Goal: Transaction & Acquisition: Book appointment/travel/reservation

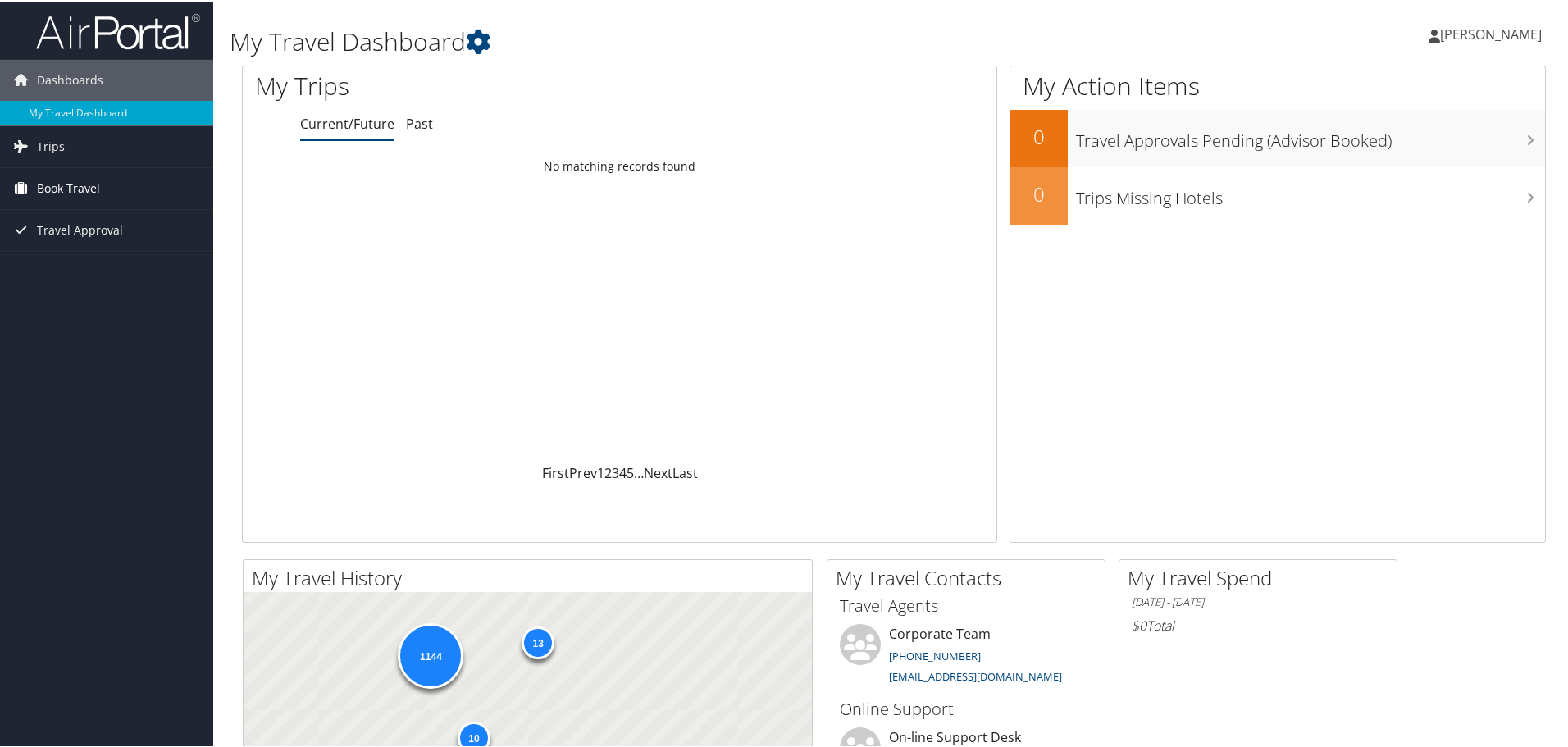
drag, startPoint x: 0, startPoint y: 0, endPoint x: 41, endPoint y: 192, distance: 196.3
click at [41, 192] on span "Book Travel" at bounding box center [68, 187] width 63 height 41
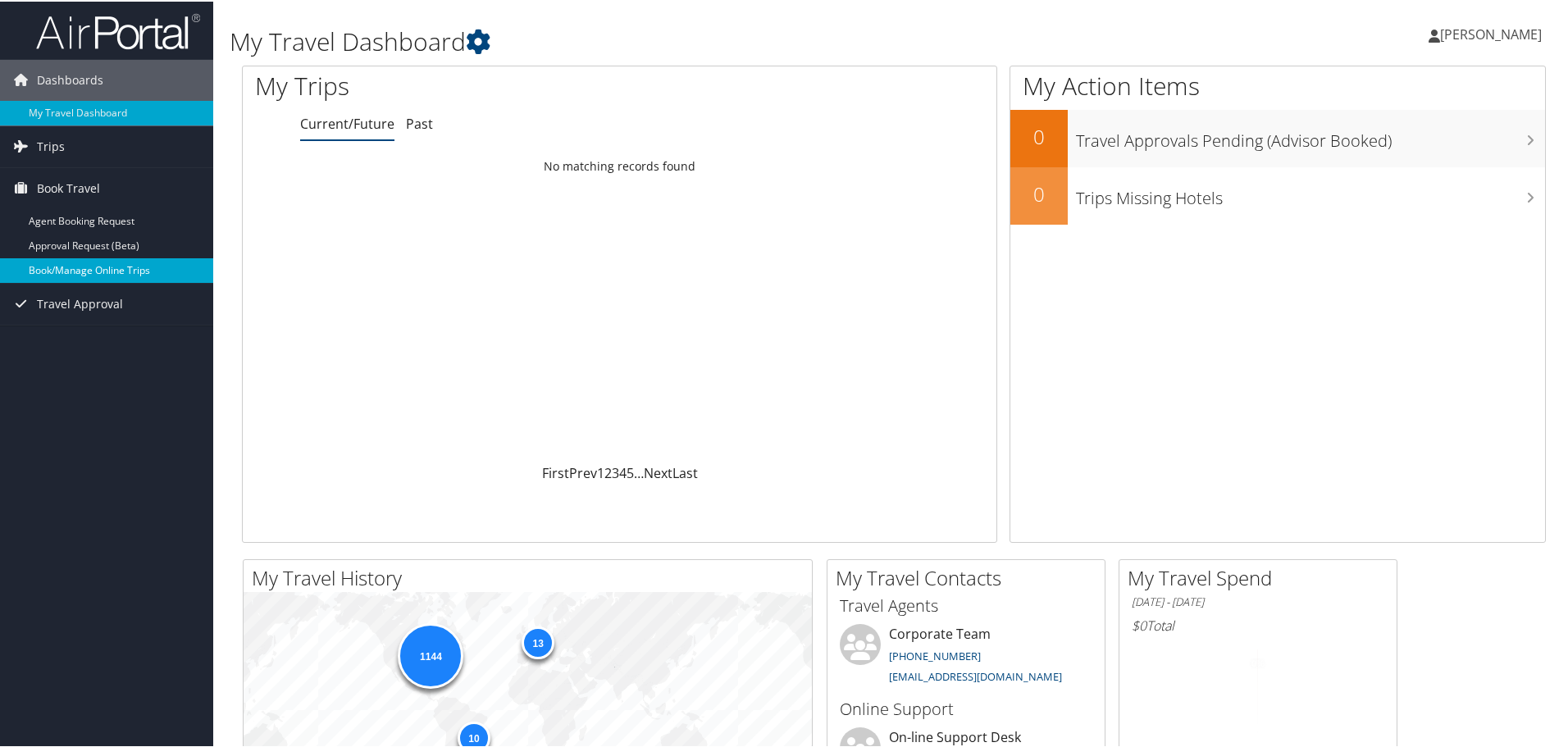
click at [56, 272] on link "Book/Manage Online Trips" at bounding box center [107, 269] width 213 height 24
